Goal: Task Accomplishment & Management: Use online tool/utility

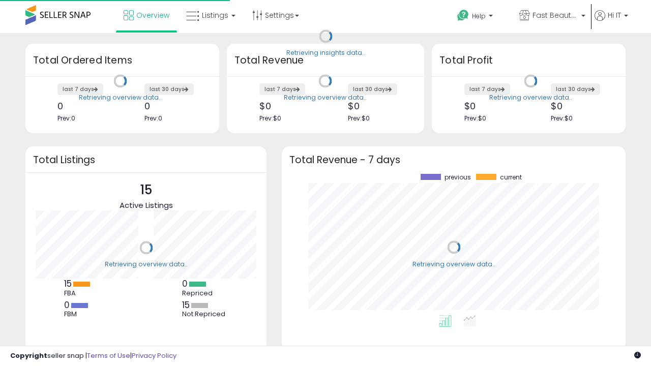
scroll to position [141, 323]
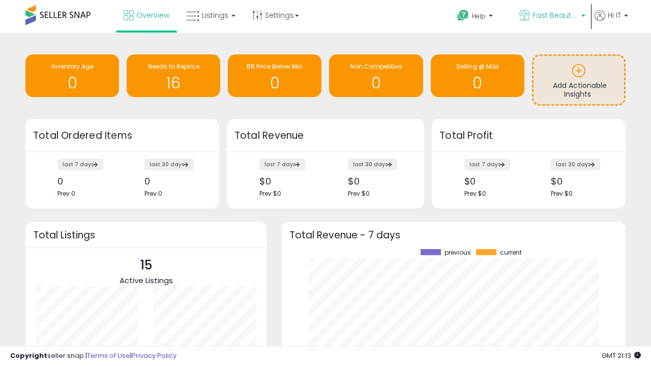
click at [551, 16] on span "Fast Beauty ([GEOGRAPHIC_DATA])" at bounding box center [555, 15] width 46 height 10
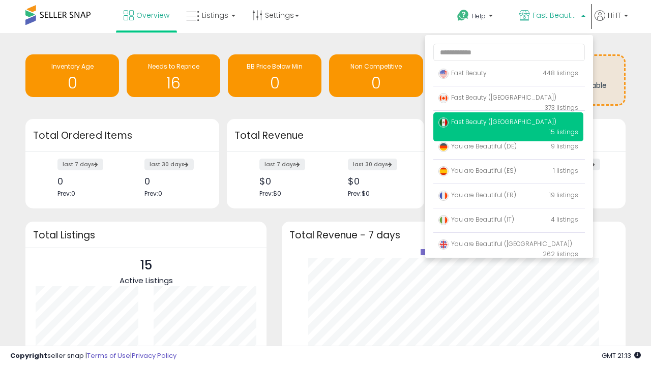
click at [508, 75] on p "Fast Beauty 448 listings" at bounding box center [508, 74] width 150 height 20
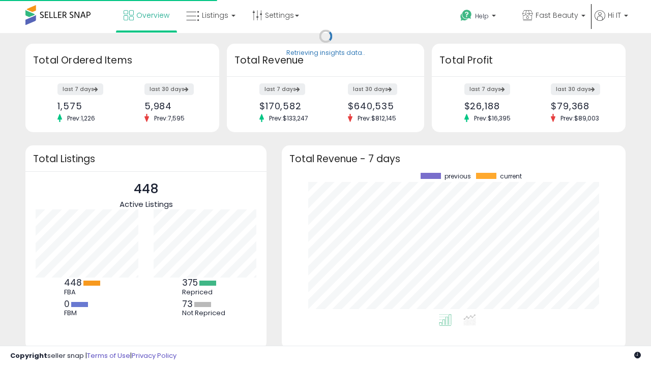
scroll to position [141, 323]
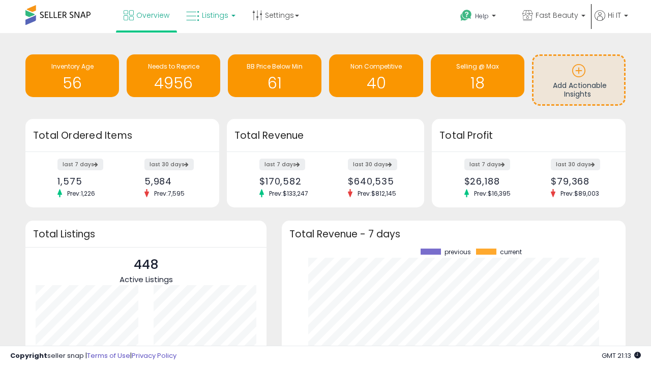
click at [210, 15] on span "Listings" at bounding box center [215, 15] width 26 height 10
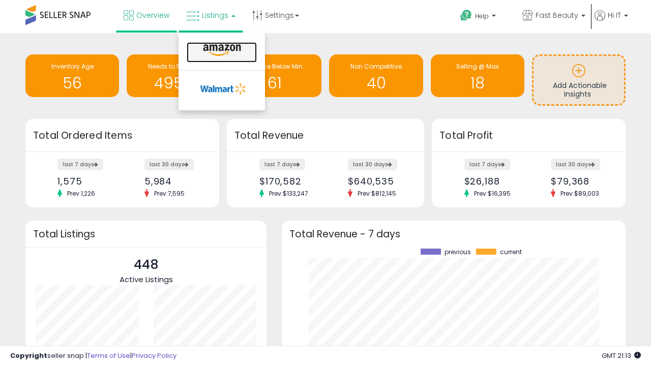
click at [221, 50] on icon at bounding box center [222, 50] width 44 height 13
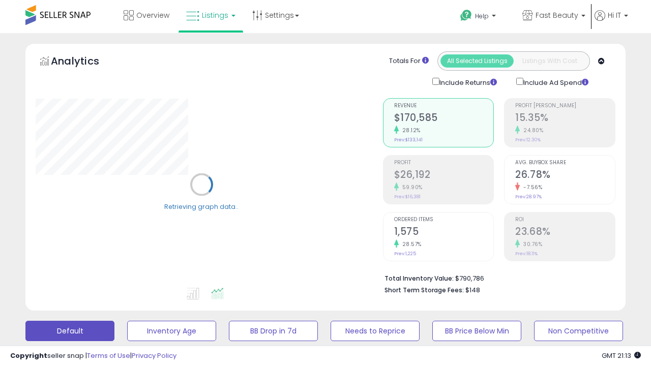
scroll to position [197, 0]
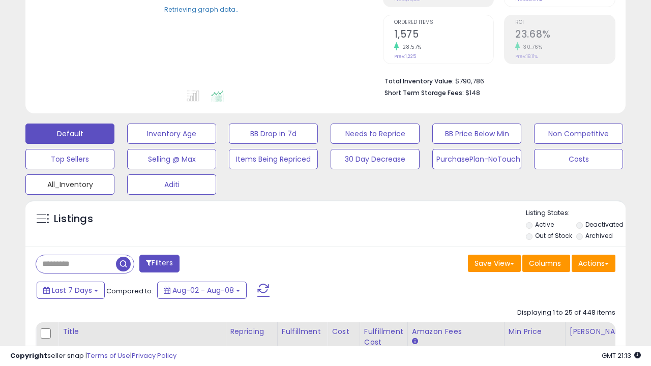
click at [127, 144] on button "All_Inventory" at bounding box center [171, 134] width 89 height 20
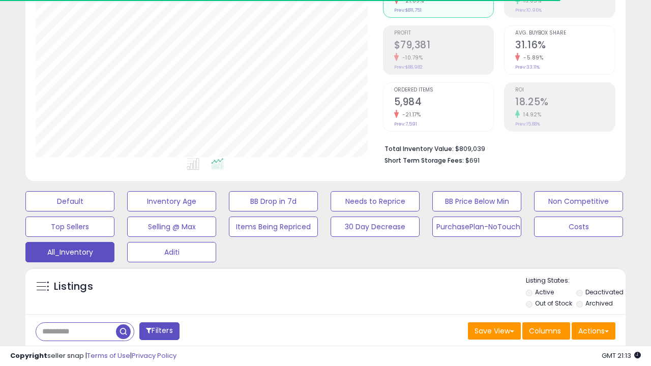
scroll to position [304, 0]
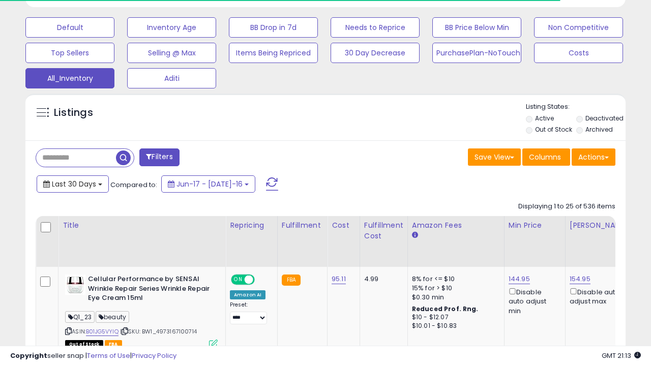
click at [72, 183] on span "Last 30 Days" at bounding box center [74, 184] width 44 height 10
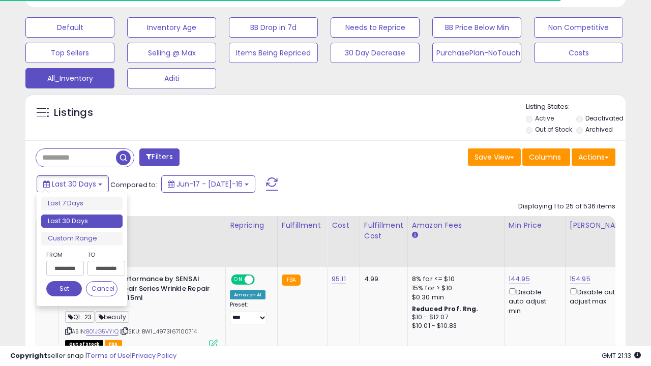
click at [82, 221] on li "Last 30 Days" at bounding box center [81, 222] width 81 height 14
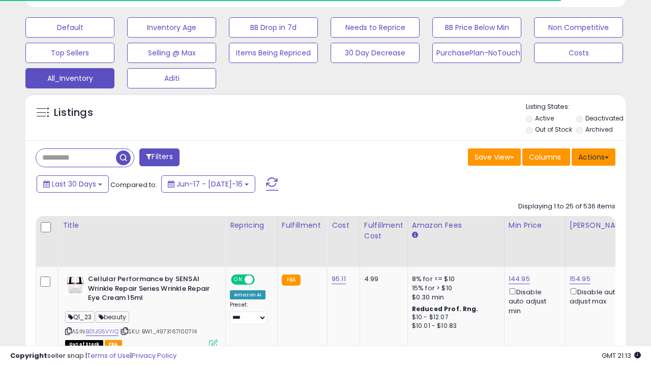
click at [594, 156] on button "Actions" at bounding box center [594, 157] width 44 height 17
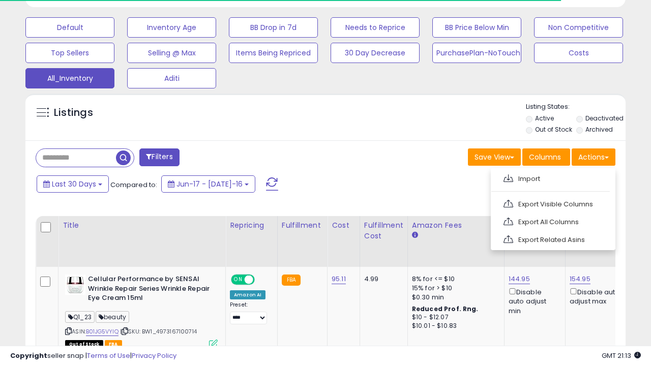
click at [552, 221] on link "Export All Columns" at bounding box center [551, 222] width 111 height 16
